Goal: Navigation & Orientation: Find specific page/section

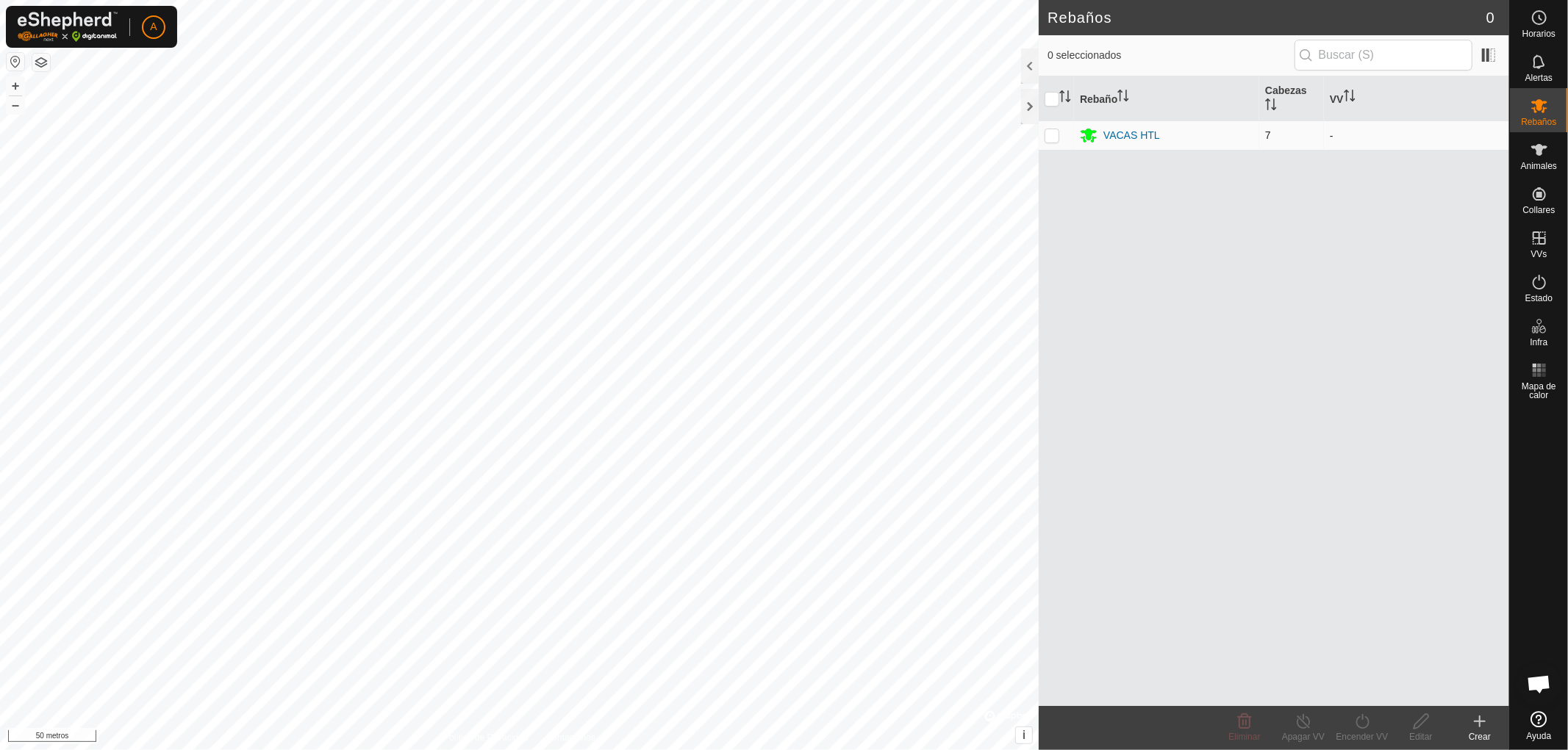
click at [1049, 141] on td at bounding box center [1056, 135] width 36 height 29
checkbox input "true"
click at [1051, 138] on p-checkbox at bounding box center [1052, 135] width 15 height 12
checkbox input "false"
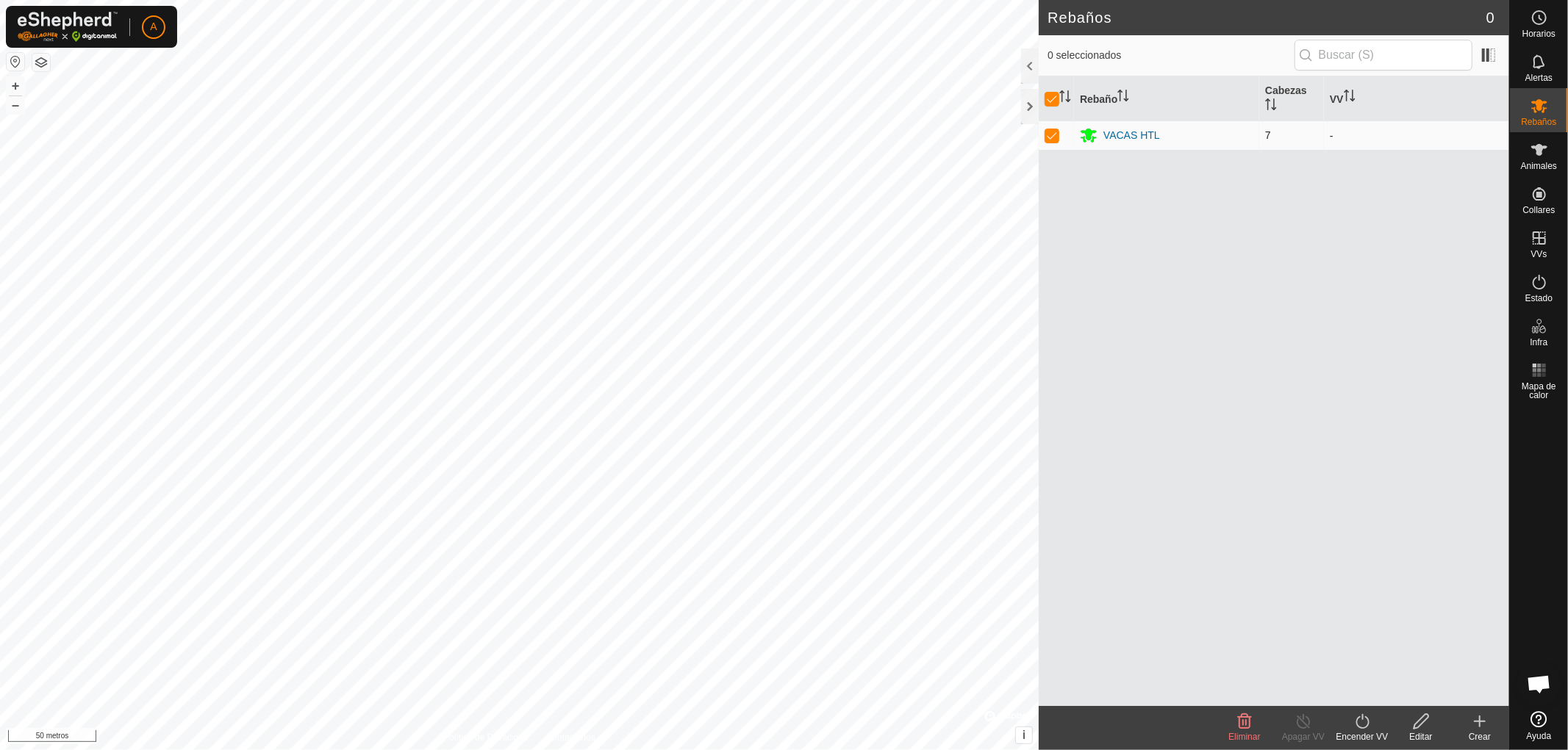
checkbox input "false"
click at [1192, 134] on div "VACAS HTL" at bounding box center [1166, 135] width 174 height 17
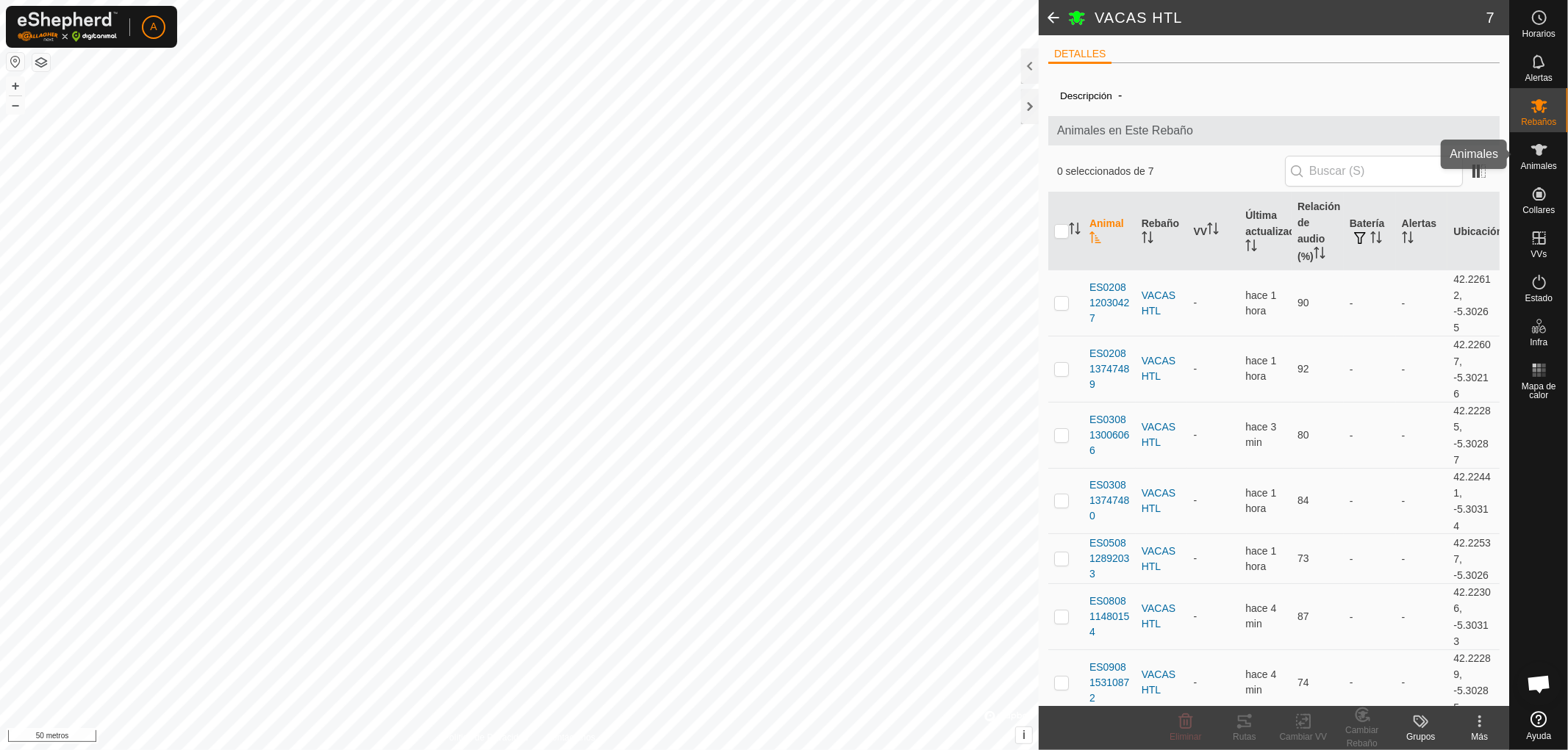
click at [1539, 161] on font "Animales" at bounding box center [1539, 166] width 36 height 10
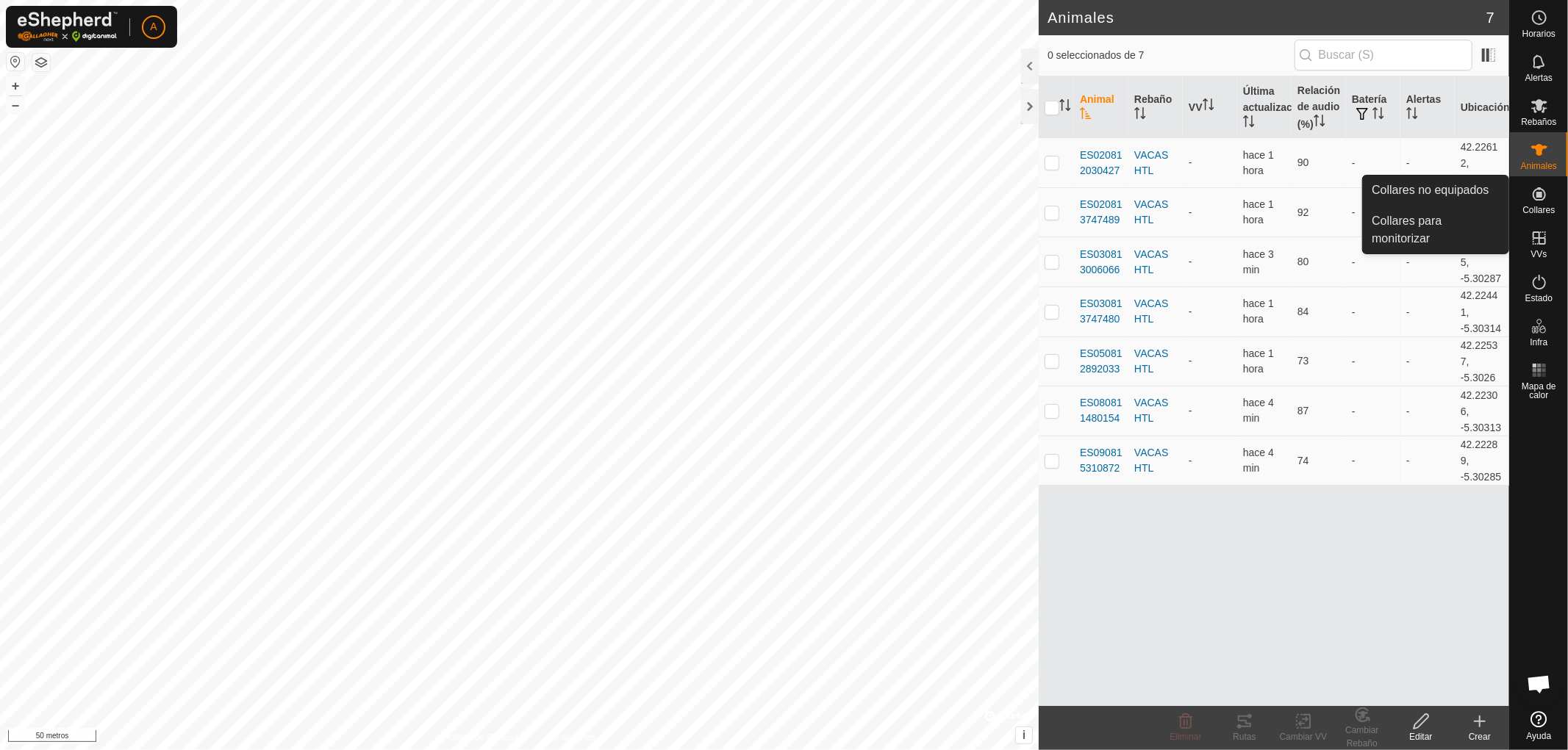
click at [1546, 201] on icon at bounding box center [1539, 194] width 17 height 17
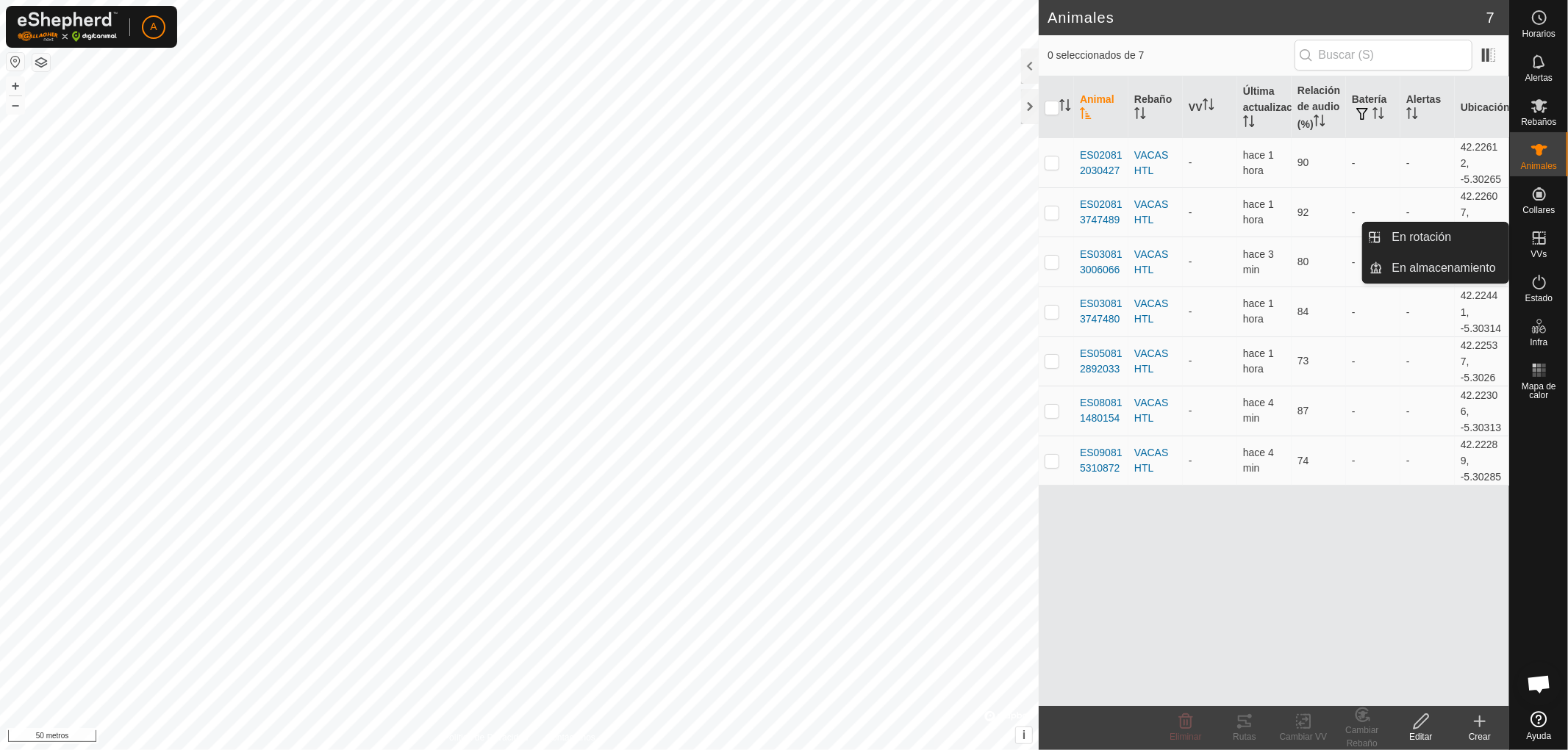
click at [1540, 244] on icon at bounding box center [1539, 238] width 17 height 17
click at [1437, 236] on link "En rotación" at bounding box center [1446, 237] width 125 height 29
